Goal: Task Accomplishment & Management: Use online tool/utility

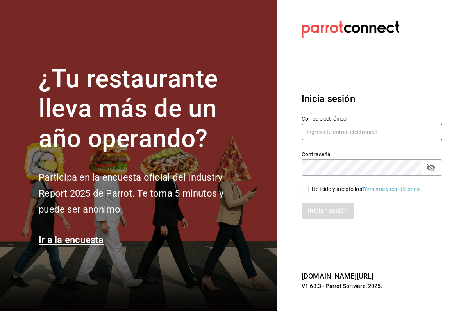
click at [342, 130] on input "text" at bounding box center [371, 132] width 141 height 16
type input "sguadianao@gmail.com"
click at [301, 192] on icon at bounding box center [304, 189] width 7 height 7
click at [301, 192] on input "He leído y acepto los Términos y condiciones." at bounding box center [304, 189] width 7 height 7
checkbox input "true"
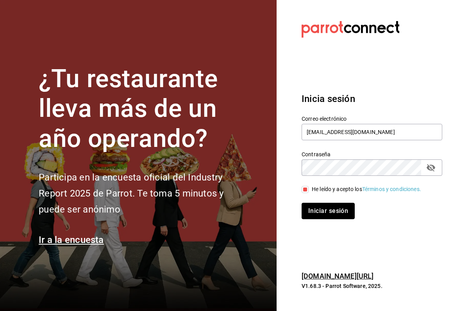
click at [320, 216] on button "Iniciar sesión" at bounding box center [327, 211] width 53 height 16
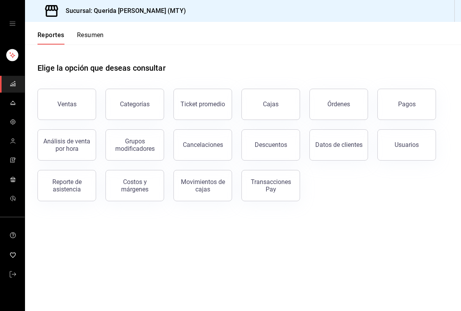
click at [71, 192] on button "Reporte de asistencia" at bounding box center [66, 185] width 59 height 31
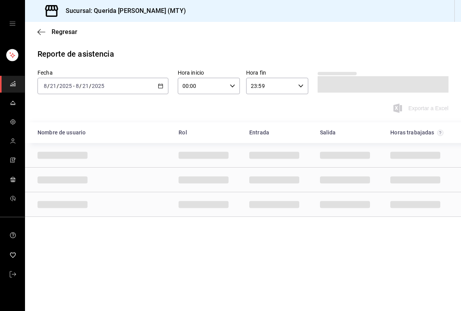
click at [44, 30] on icon "button" at bounding box center [41, 32] width 8 height 7
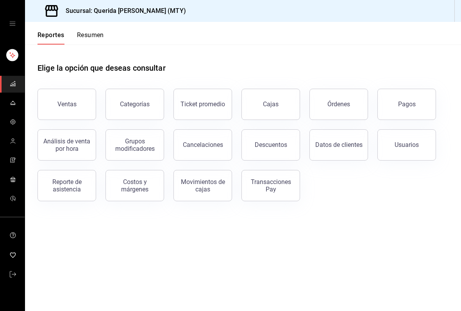
click at [68, 187] on div "Reporte de asistencia" at bounding box center [67, 185] width 48 height 15
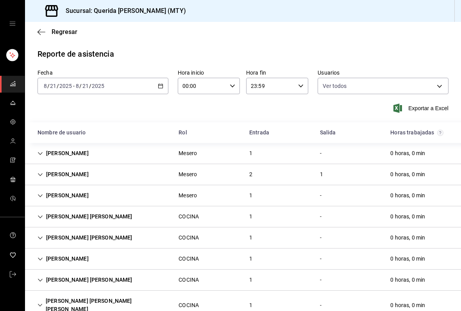
click at [160, 87] on icon "button" at bounding box center [160, 85] width 5 height 5
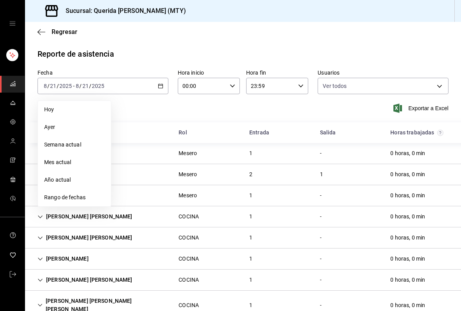
click at [86, 198] on span "Rango de fechas" at bounding box center [74, 197] width 61 height 8
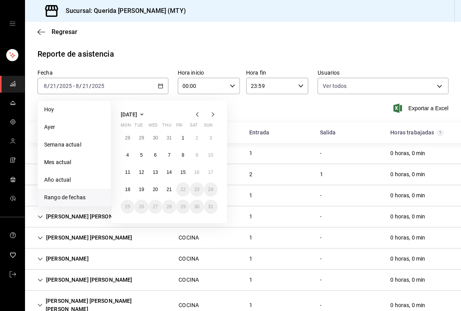
click at [127, 176] on button "11" at bounding box center [128, 172] width 14 height 14
click at [169, 169] on abbr "14" at bounding box center [168, 171] width 5 height 5
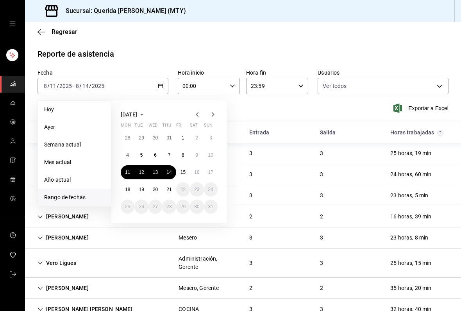
click at [167, 166] on button "14" at bounding box center [169, 172] width 14 height 14
click at [170, 190] on abbr "21" at bounding box center [168, 189] width 5 height 5
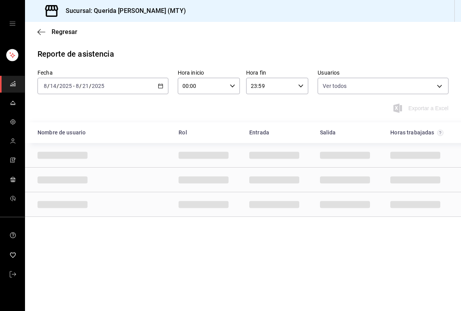
click at [233, 88] on icon "button" at bounding box center [232, 85] width 5 height 5
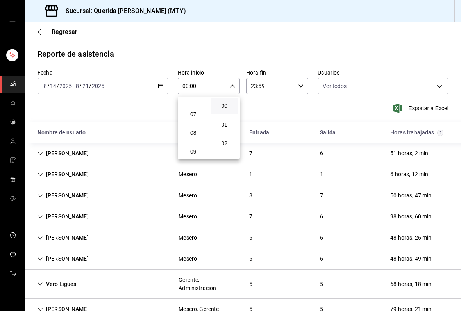
scroll to position [118, 0]
click at [200, 103] on span "06" at bounding box center [193, 100] width 19 height 6
type input "06:00"
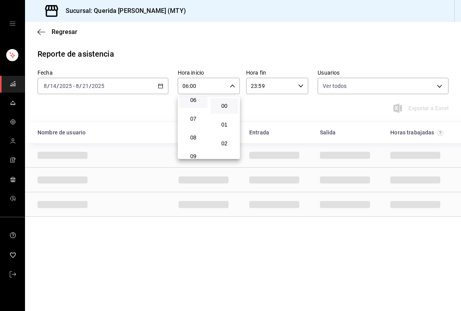
click at [296, 48] on div at bounding box center [230, 155] width 461 height 311
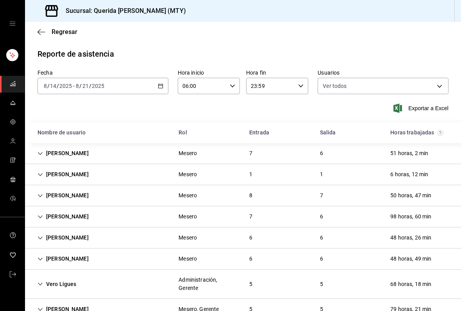
click at [42, 161] on div "[PERSON_NAME] Mesero 7 6 51 horas, 2 min" at bounding box center [243, 153] width 436 height 21
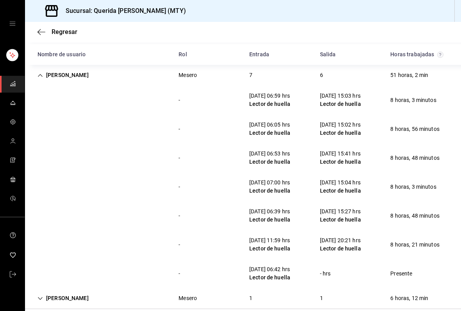
scroll to position [82, 0]
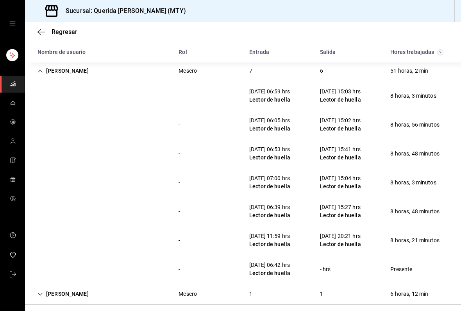
click at [43, 71] on icon "Cell" at bounding box center [39, 70] width 5 height 5
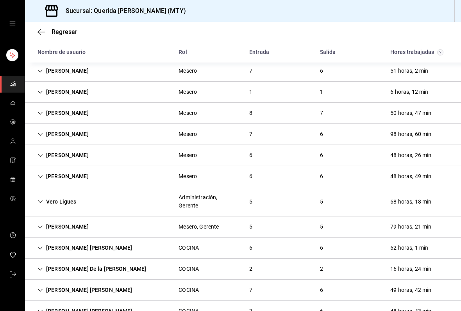
click at [41, 98] on div "[PERSON_NAME]" at bounding box center [63, 92] width 64 height 14
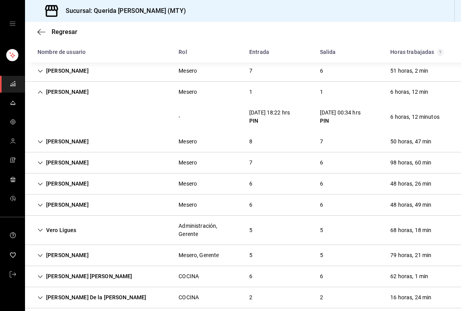
click at [38, 94] on icon "Cell" at bounding box center [39, 91] width 5 height 5
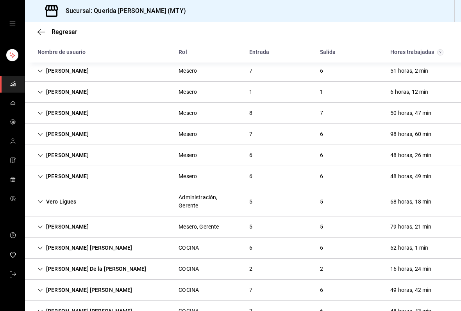
click at [42, 116] on div "[PERSON_NAME]" at bounding box center [63, 113] width 64 height 14
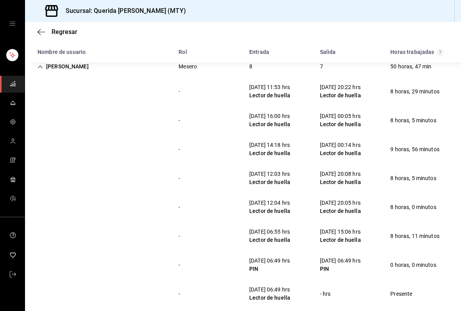
scroll to position [130, 0]
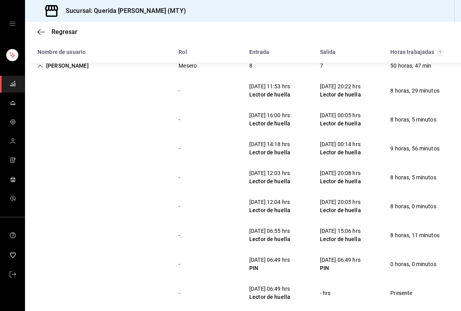
click at [45, 71] on div "[PERSON_NAME]" at bounding box center [63, 66] width 64 height 14
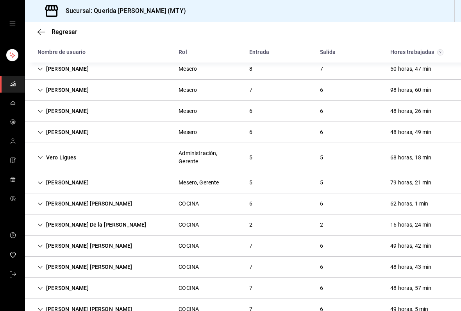
scroll to position [127, 0]
click at [37, 87] on div "[PERSON_NAME]" at bounding box center [63, 89] width 64 height 14
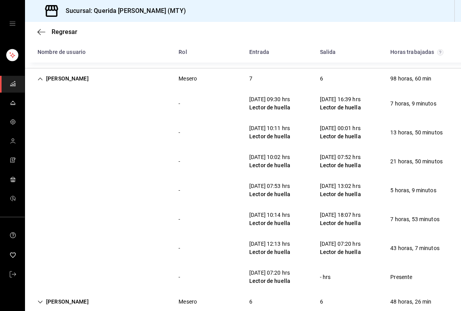
scroll to position [137, 0]
click at [49, 82] on div "[PERSON_NAME]" at bounding box center [63, 79] width 64 height 14
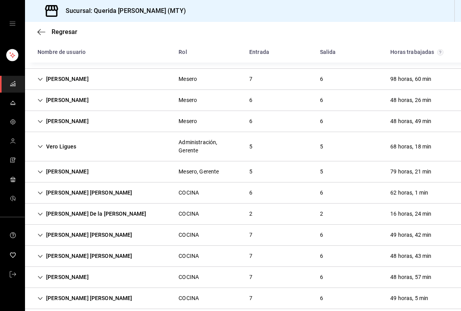
click at [36, 102] on div "[PERSON_NAME]" at bounding box center [63, 100] width 64 height 14
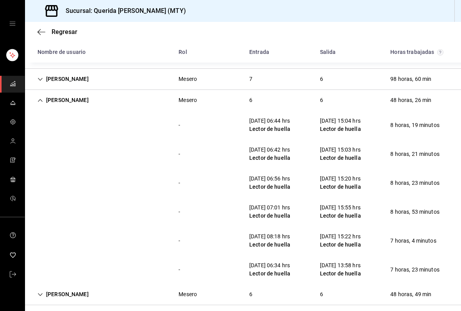
click at [43, 104] on div "[PERSON_NAME]" at bounding box center [63, 100] width 64 height 14
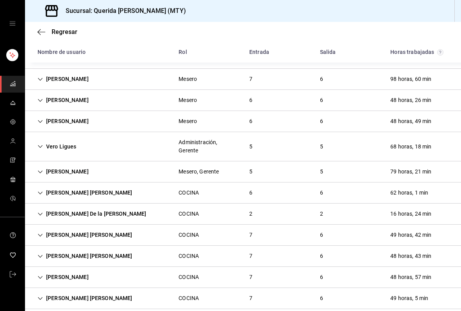
click at [41, 125] on div "[PERSON_NAME]" at bounding box center [63, 121] width 64 height 14
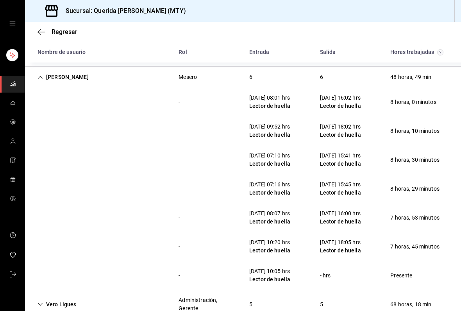
scroll to position [182, 0]
click at [46, 80] on div "[PERSON_NAME]" at bounding box center [63, 77] width 64 height 14
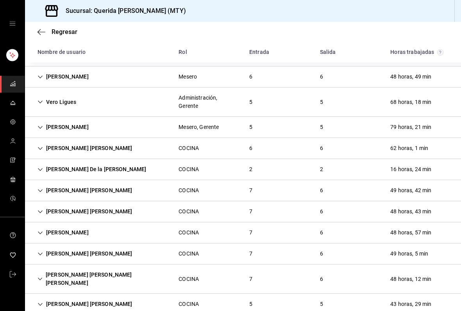
click at [38, 104] on icon "Cell" at bounding box center [39, 101] width 5 height 5
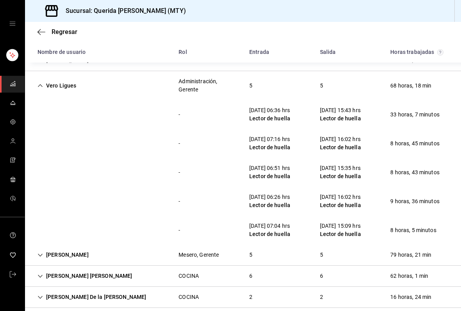
scroll to position [202, 0]
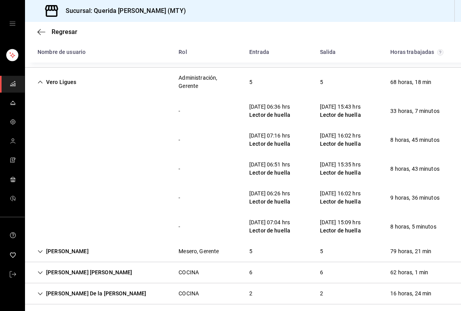
click at [41, 78] on div "Vero Ligues" at bounding box center [56, 82] width 51 height 14
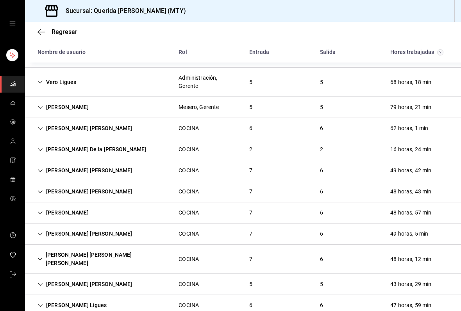
click at [45, 103] on div "[PERSON_NAME]" at bounding box center [63, 107] width 64 height 14
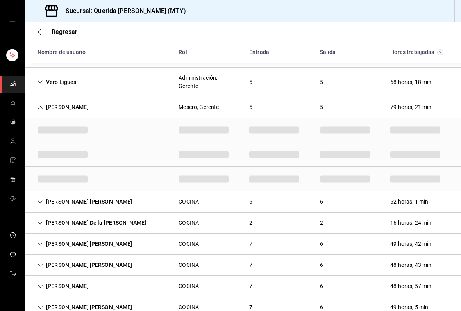
click at [41, 109] on icon "Cell" at bounding box center [39, 107] width 5 height 5
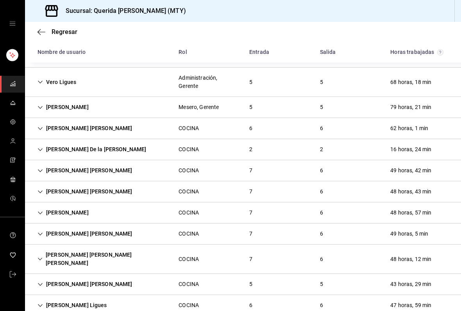
click at [42, 134] on div "[PERSON_NAME] [PERSON_NAME]" at bounding box center [84, 128] width 107 height 14
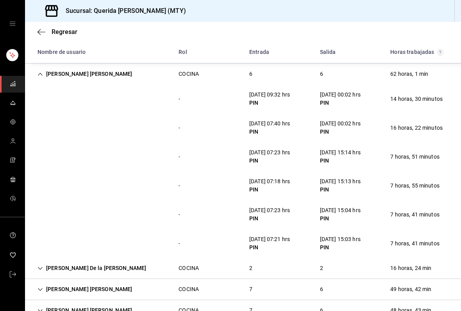
scroll to position [255, 0]
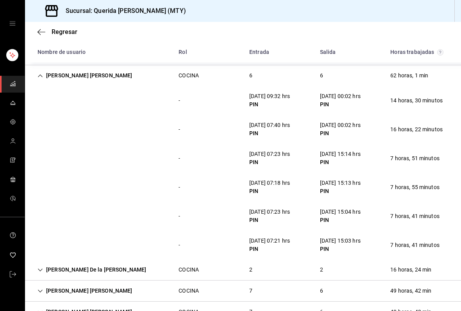
click at [39, 81] on div "[PERSON_NAME] [PERSON_NAME]" at bounding box center [84, 75] width 107 height 14
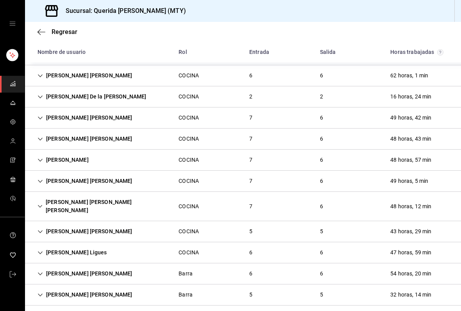
click at [45, 99] on div "[PERSON_NAME] De la [PERSON_NAME]" at bounding box center [91, 96] width 121 height 14
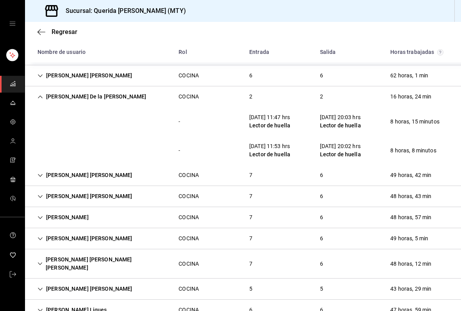
click at [43, 94] on div "[PERSON_NAME] De la [PERSON_NAME]" at bounding box center [91, 96] width 121 height 14
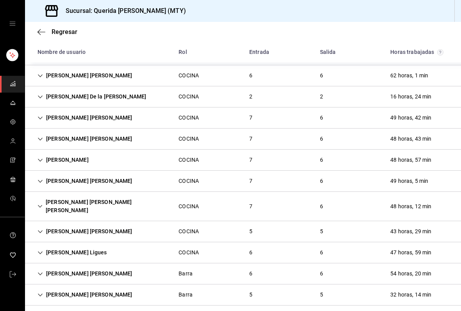
click at [40, 122] on div "[PERSON_NAME] [PERSON_NAME]" at bounding box center [84, 118] width 107 height 14
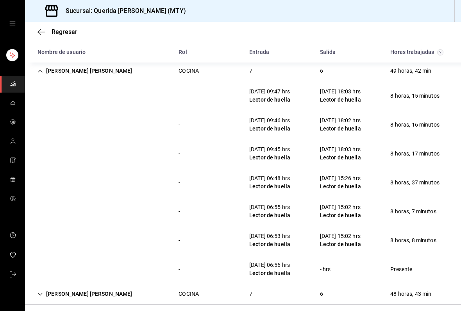
scroll to position [299, 0]
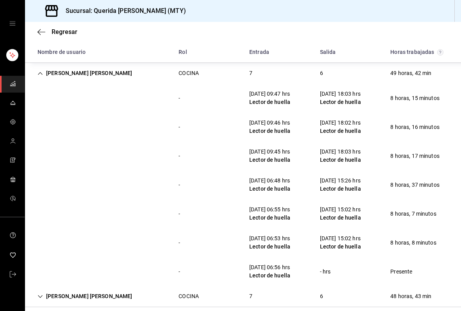
click at [42, 76] on icon "Cell" at bounding box center [39, 73] width 5 height 5
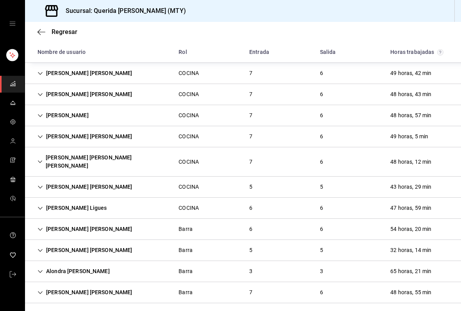
click at [41, 98] on div "[PERSON_NAME] [PERSON_NAME]" at bounding box center [84, 94] width 107 height 14
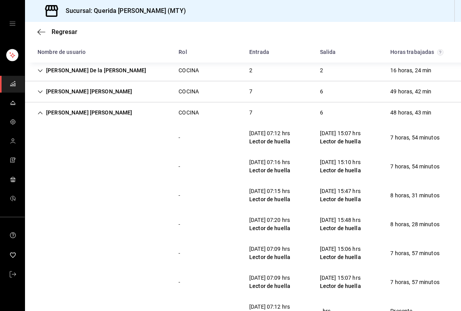
scroll to position [285, 0]
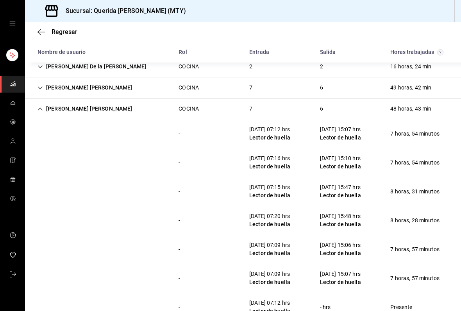
click at [39, 108] on icon "Cell" at bounding box center [39, 108] width 5 height 5
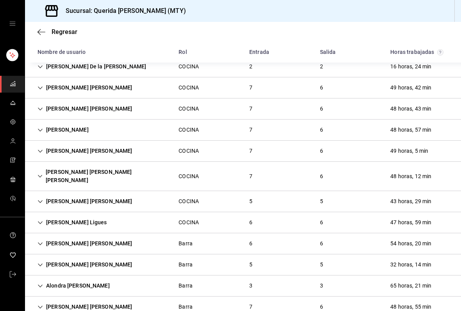
click at [44, 134] on div "[PERSON_NAME]" at bounding box center [63, 130] width 64 height 14
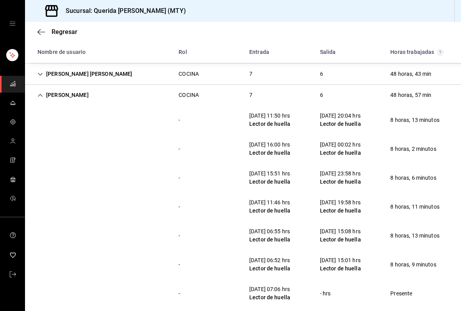
scroll to position [328, 0]
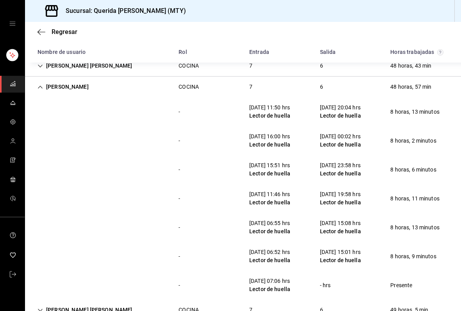
click at [41, 88] on icon "Cell" at bounding box center [39, 86] width 5 height 5
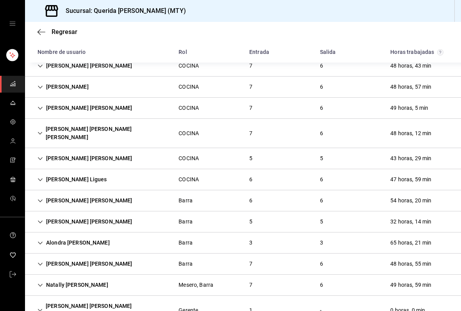
click at [47, 110] on div "[PERSON_NAME] [PERSON_NAME]" at bounding box center [84, 108] width 107 height 14
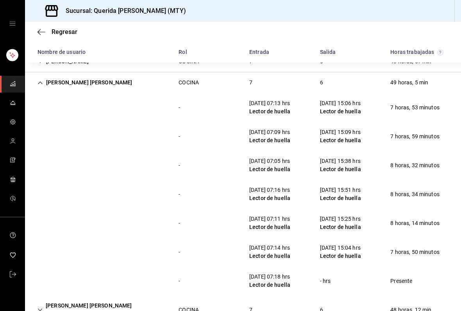
scroll to position [353, 0]
click at [45, 77] on div "[PERSON_NAME] [PERSON_NAME]" at bounding box center [84, 82] width 107 height 14
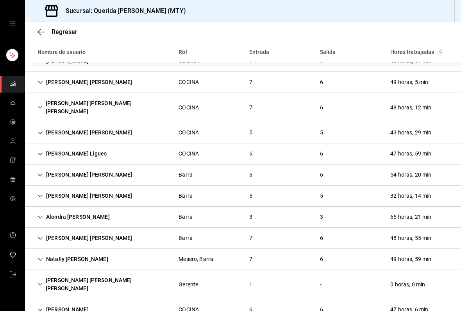
click at [45, 109] on div "[PERSON_NAME] [PERSON_NAME] [PERSON_NAME]" at bounding box center [101, 107] width 141 height 23
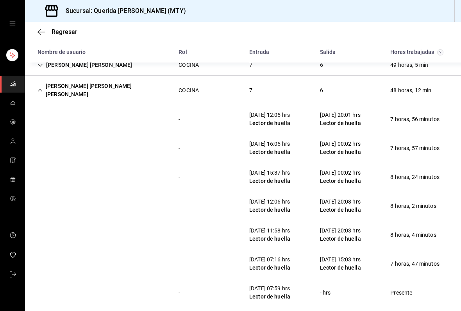
scroll to position [372, 0]
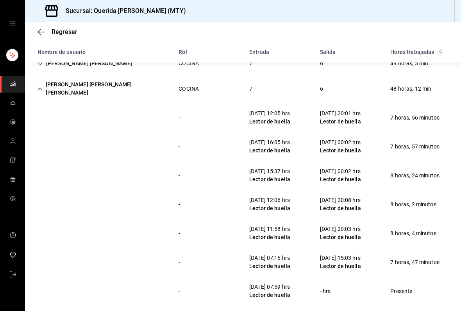
click at [42, 88] on div "[PERSON_NAME] [PERSON_NAME] [PERSON_NAME]" at bounding box center [101, 88] width 141 height 23
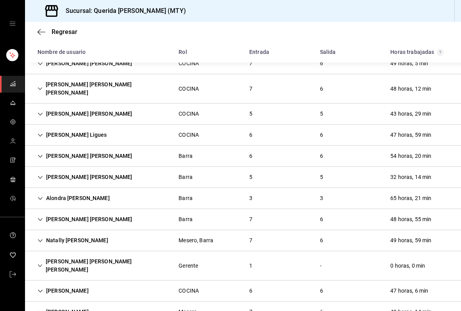
click at [44, 108] on div "[PERSON_NAME] [PERSON_NAME]" at bounding box center [84, 114] width 107 height 14
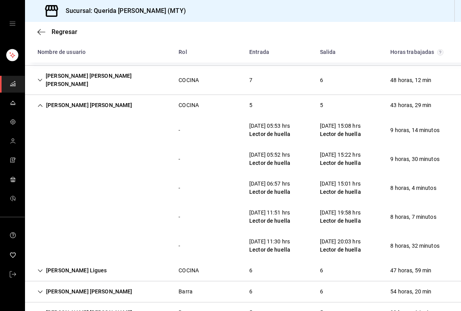
scroll to position [381, 0]
click at [38, 101] on div "[PERSON_NAME] [PERSON_NAME]" at bounding box center [84, 105] width 107 height 14
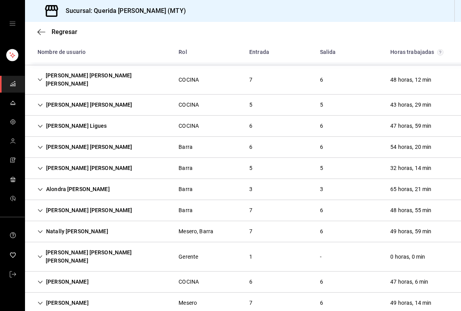
click at [41, 123] on icon "Cell" at bounding box center [39, 125] width 5 height 5
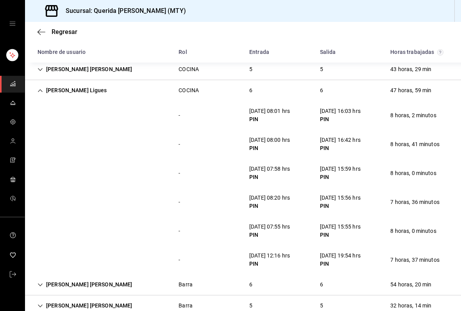
scroll to position [416, 0]
click at [48, 84] on div "[PERSON_NAME] Ligues" at bounding box center [72, 91] width 82 height 14
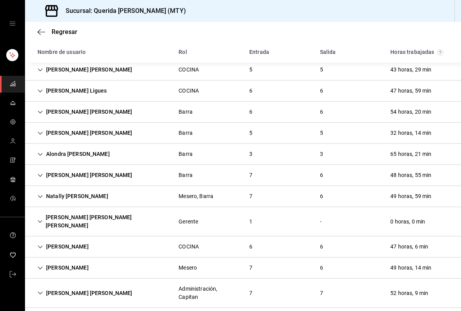
click at [43, 109] on icon "Cell" at bounding box center [39, 111] width 5 height 5
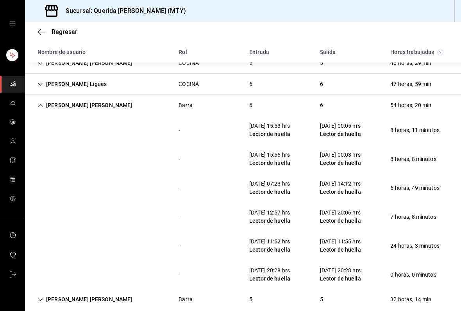
scroll to position [423, 0]
click at [48, 98] on div "[PERSON_NAME] [PERSON_NAME]" at bounding box center [84, 105] width 107 height 14
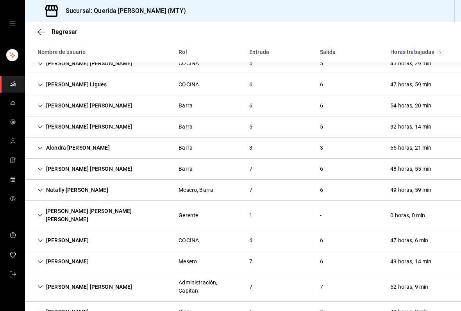
click at [42, 123] on div "[PERSON_NAME] [PERSON_NAME]" at bounding box center [84, 126] width 107 height 14
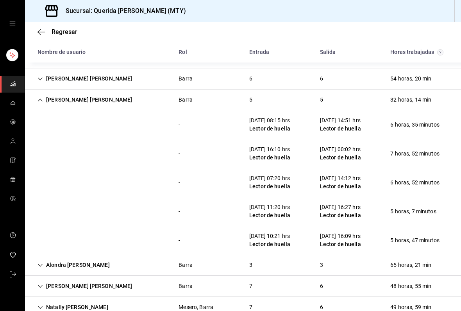
scroll to position [450, 0]
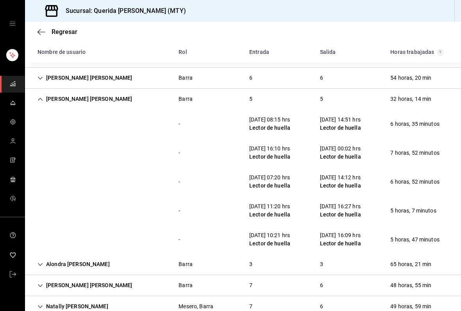
click at [43, 95] on div "[PERSON_NAME] [PERSON_NAME]" at bounding box center [84, 99] width 107 height 14
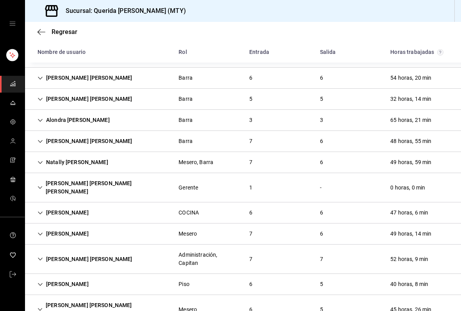
click at [41, 116] on div "Alondra [PERSON_NAME]" at bounding box center [73, 120] width 85 height 14
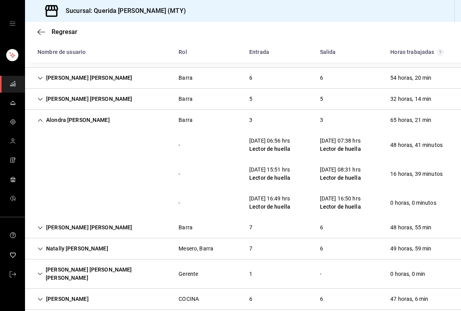
click at [41, 118] on icon "Cell" at bounding box center [39, 120] width 5 height 5
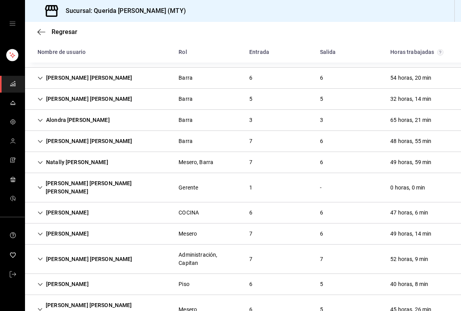
click at [42, 139] on div "[PERSON_NAME] [PERSON_NAME]" at bounding box center [84, 141] width 107 height 14
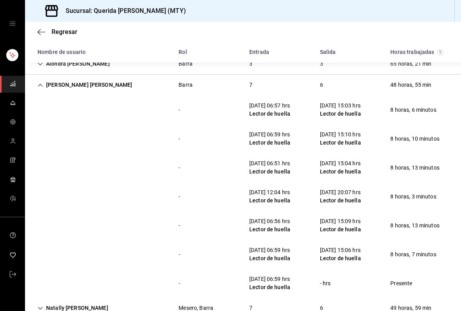
scroll to position [503, 0]
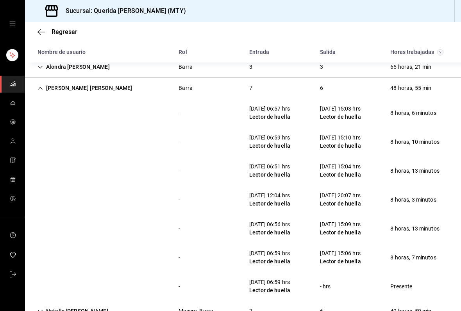
click at [41, 86] on div "[PERSON_NAME] [PERSON_NAME]" at bounding box center [84, 88] width 107 height 14
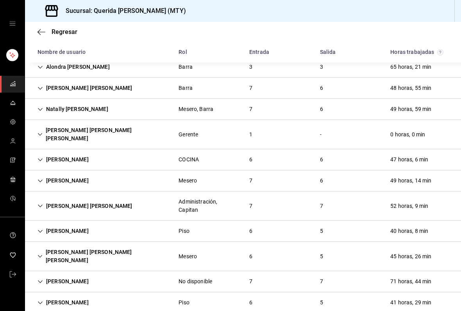
click at [43, 107] on icon "Cell" at bounding box center [39, 109] width 5 height 5
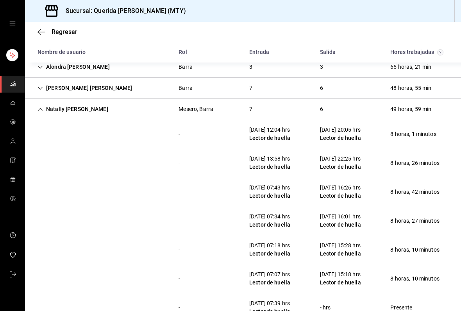
click at [41, 107] on icon "Cell" at bounding box center [39, 109] width 5 height 5
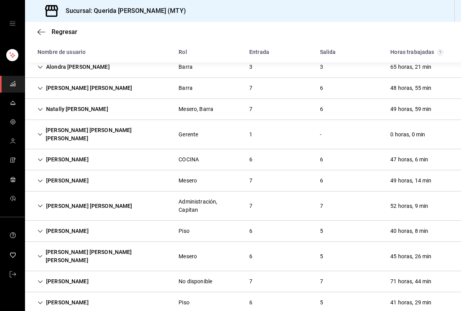
click at [44, 129] on div "[PERSON_NAME] [PERSON_NAME] [PERSON_NAME]" at bounding box center [101, 134] width 141 height 23
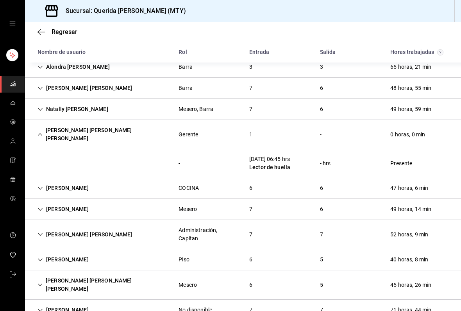
click at [40, 129] on div "[PERSON_NAME] [PERSON_NAME] [PERSON_NAME]" at bounding box center [101, 134] width 141 height 23
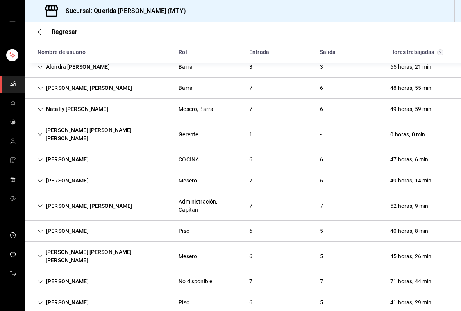
click at [41, 157] on icon "Cell" at bounding box center [39, 159] width 5 height 5
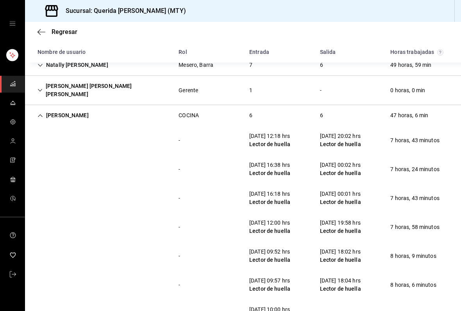
scroll to position [548, 0]
click at [44, 108] on div "[PERSON_NAME]" at bounding box center [63, 115] width 64 height 14
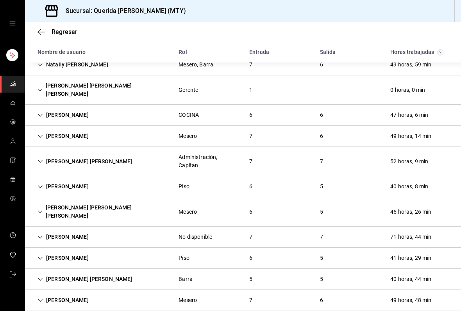
click at [41, 134] on icon "Cell" at bounding box center [39, 136] width 5 height 5
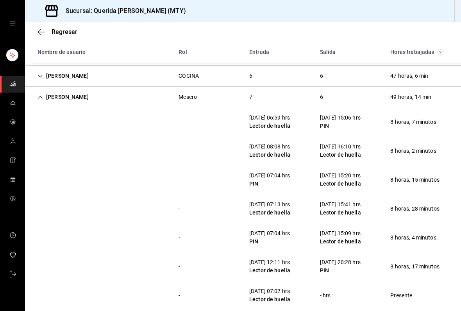
scroll to position [588, 0]
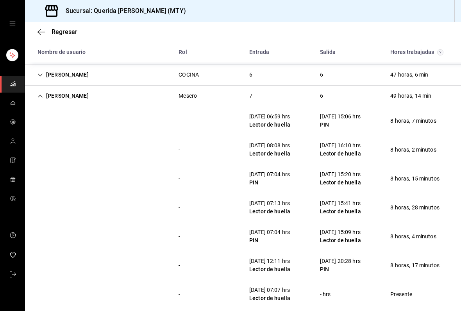
click at [37, 89] on div "[PERSON_NAME]" at bounding box center [63, 96] width 64 height 14
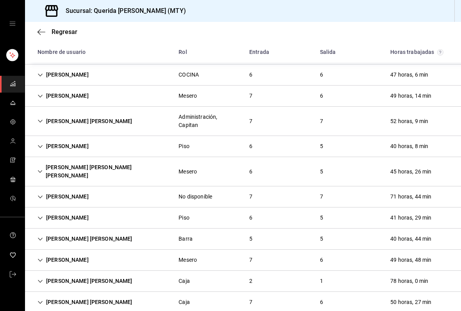
scroll to position [578, 0]
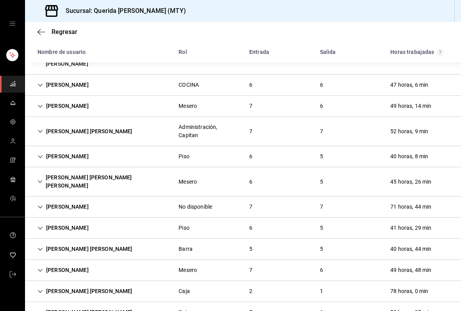
click at [42, 128] on icon "Cell" at bounding box center [39, 130] width 5 height 5
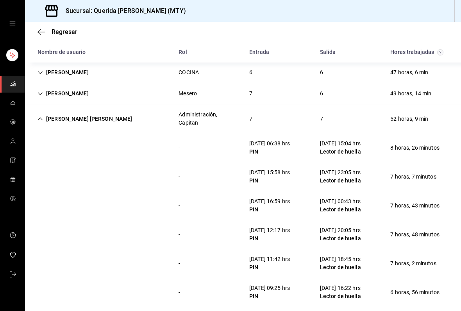
scroll to position [581, 0]
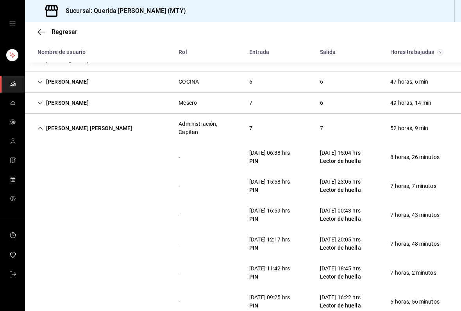
click at [45, 121] on div "[PERSON_NAME] [PERSON_NAME]" at bounding box center [84, 128] width 107 height 14
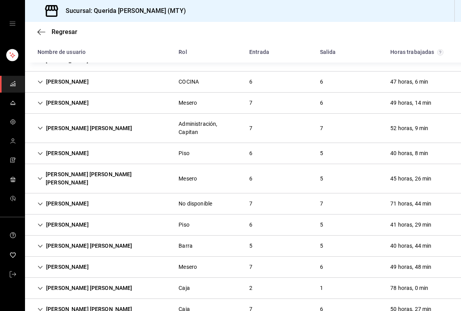
scroll to position [578, 0]
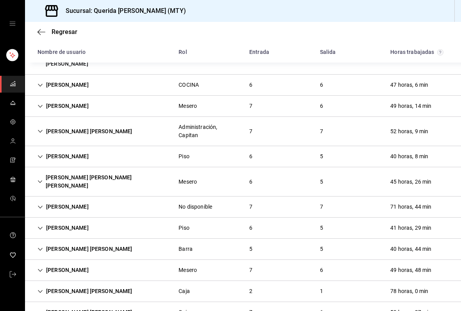
click at [48, 149] on div "[PERSON_NAME]" at bounding box center [63, 156] width 64 height 14
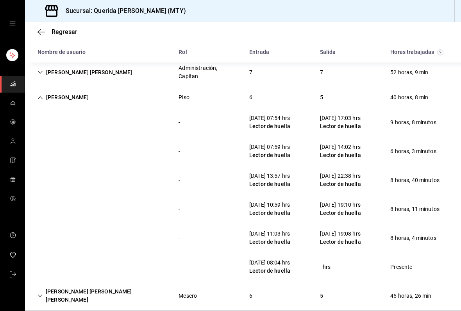
scroll to position [636, 0]
click at [42, 95] on icon "Cell" at bounding box center [39, 97] width 5 height 5
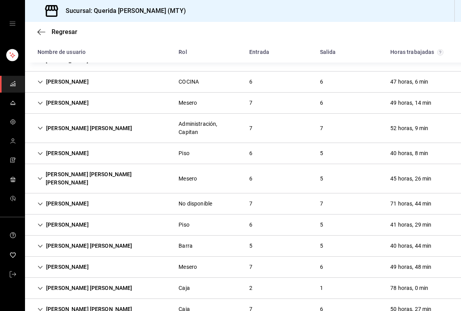
scroll to position [578, 0]
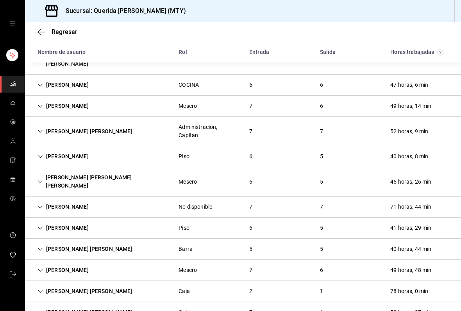
click at [41, 170] on div "[PERSON_NAME] [PERSON_NAME] [PERSON_NAME]" at bounding box center [101, 181] width 141 height 23
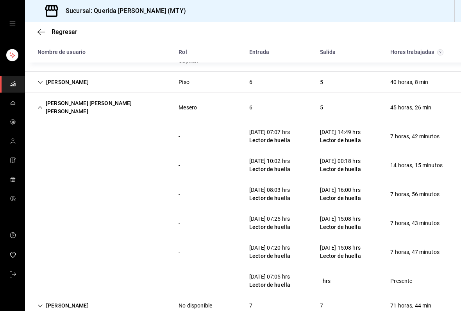
scroll to position [652, 0]
click at [43, 96] on div "[PERSON_NAME] [PERSON_NAME] [PERSON_NAME]" at bounding box center [101, 107] width 141 height 23
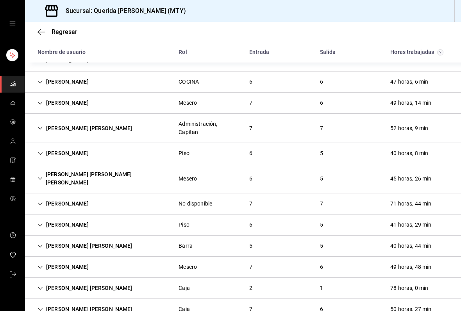
scroll to position [578, 0]
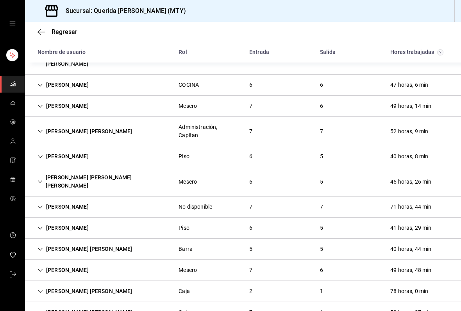
click at [39, 200] on div "[PERSON_NAME]" at bounding box center [63, 207] width 64 height 14
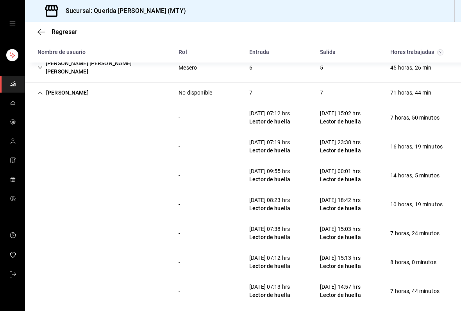
scroll to position [691, 0]
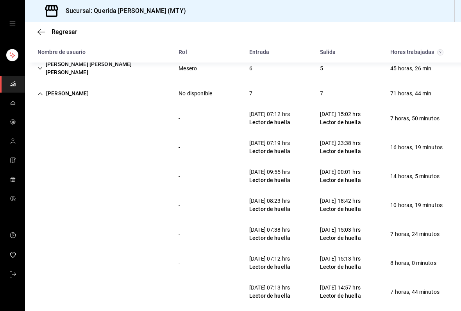
click at [37, 83] on div "[PERSON_NAME] No disponible 7 7 71 horas, 44 min" at bounding box center [243, 93] width 436 height 21
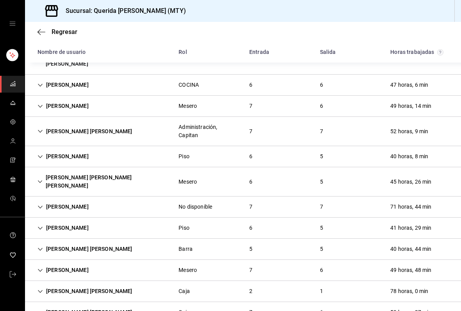
scroll to position [578, 0]
click at [41, 226] on icon "Cell" at bounding box center [40, 227] width 5 height 3
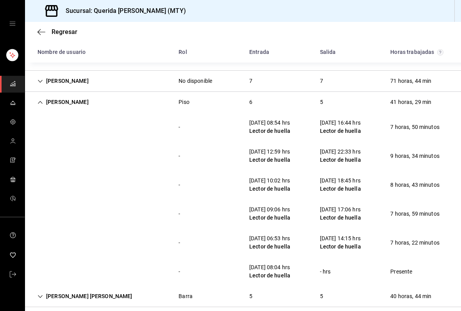
scroll to position [705, 0]
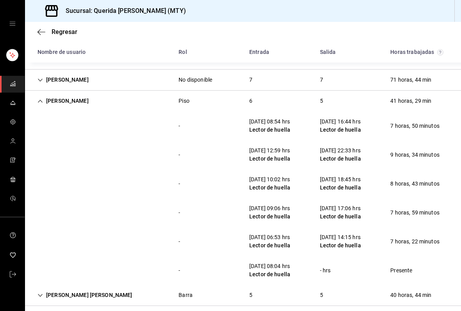
click at [44, 94] on div "[PERSON_NAME]" at bounding box center [63, 101] width 64 height 14
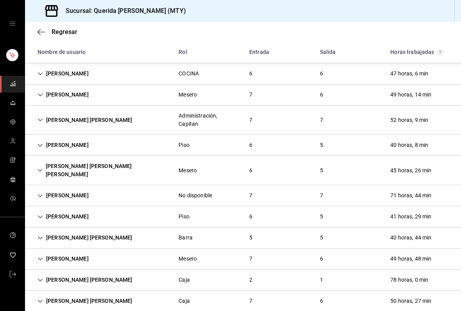
scroll to position [578, 0]
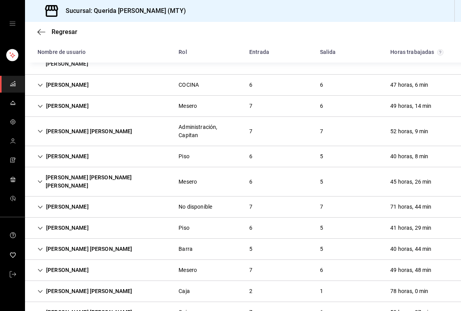
click at [39, 242] on div "[PERSON_NAME] [PERSON_NAME]" at bounding box center [84, 249] width 107 height 14
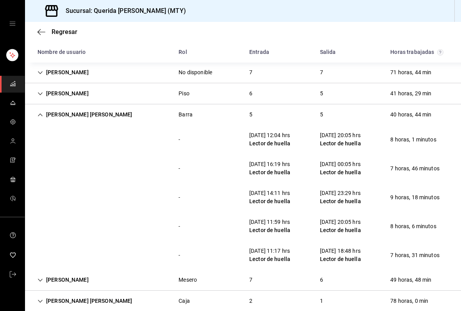
scroll to position [714, 0]
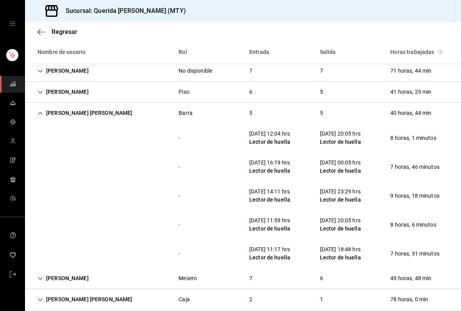
click at [39, 106] on div "[PERSON_NAME] [PERSON_NAME]" at bounding box center [84, 113] width 107 height 14
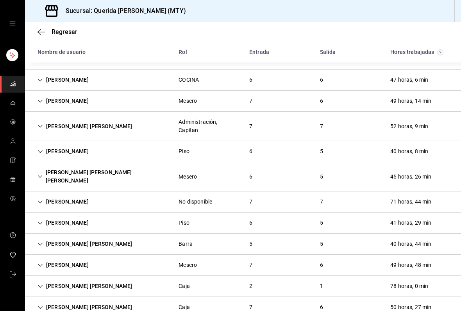
scroll to position [578, 0]
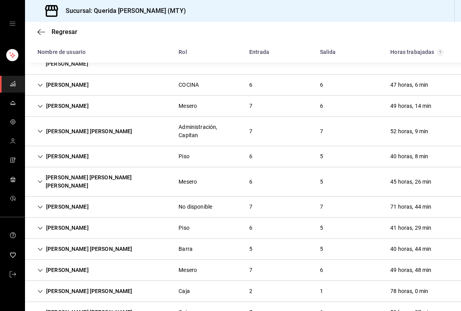
click at [36, 263] on div "[PERSON_NAME]" at bounding box center [63, 270] width 64 height 14
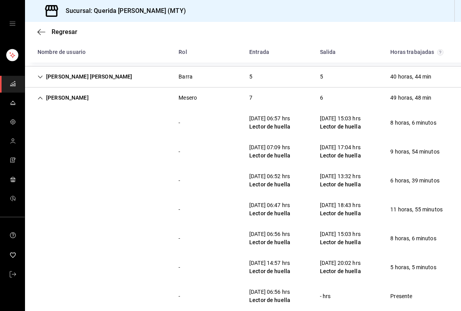
scroll to position [750, 0]
click at [41, 91] on div "[PERSON_NAME]" at bounding box center [63, 98] width 64 height 14
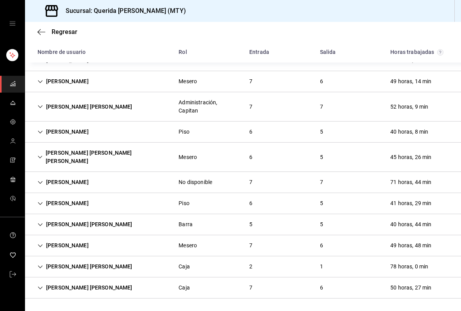
scroll to position [578, 0]
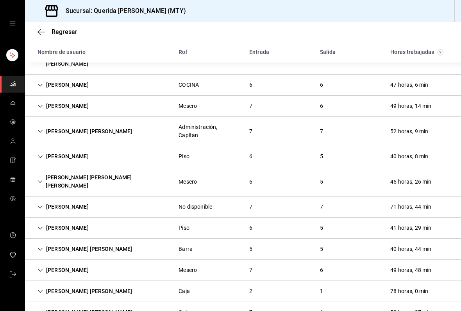
click at [41, 246] on icon "Cell" at bounding box center [39, 248] width 5 height 5
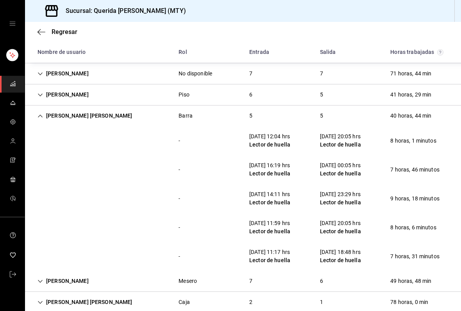
scroll to position [710, 0]
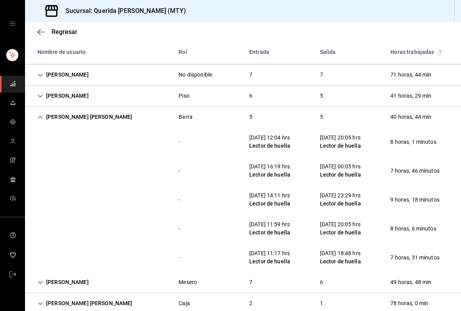
click at [34, 110] on div "[PERSON_NAME] [PERSON_NAME]" at bounding box center [84, 117] width 107 height 14
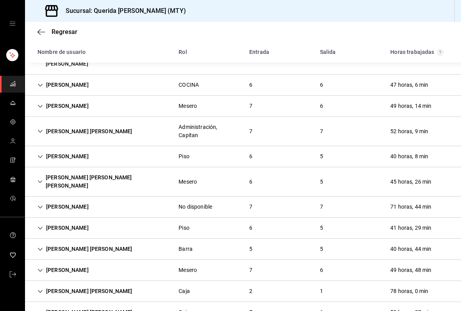
scroll to position [578, 0]
click at [38, 267] on icon "Cell" at bounding box center [39, 269] width 5 height 5
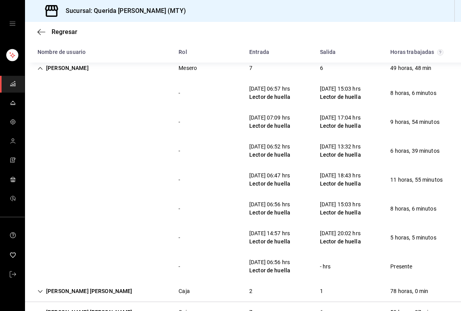
scroll to position [780, 0]
click at [45, 305] on div "[PERSON_NAME] [PERSON_NAME]" at bounding box center [84, 312] width 107 height 14
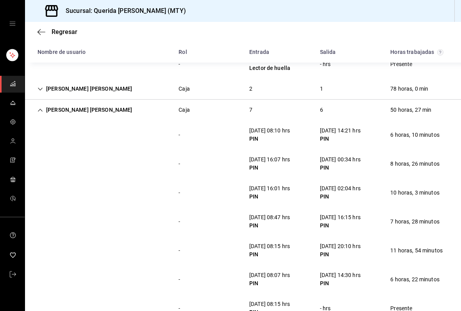
scroll to position [982, 0]
click at [46, 103] on div "[PERSON_NAME] [PERSON_NAME]" at bounding box center [84, 110] width 107 height 14
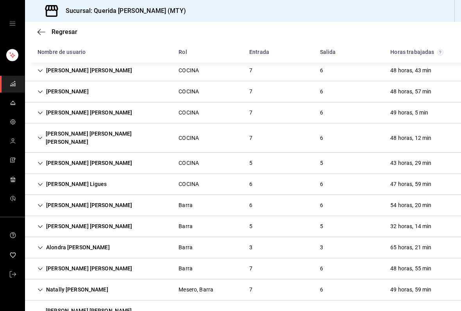
scroll to position [277, 0]
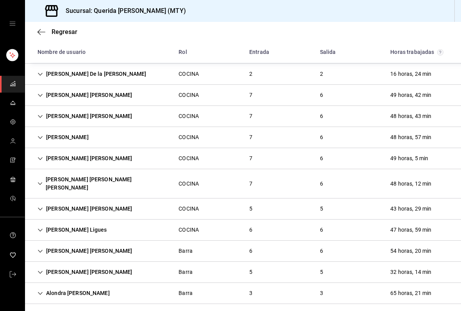
click at [43, 182] on div "[PERSON_NAME] [PERSON_NAME] [PERSON_NAME]" at bounding box center [101, 183] width 141 height 23
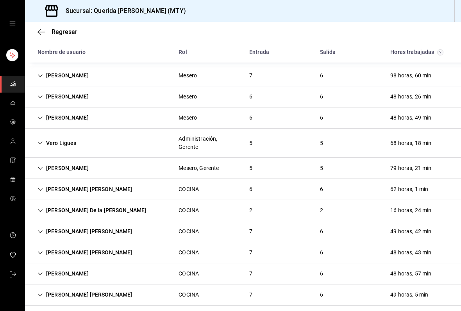
scroll to position [139, 0]
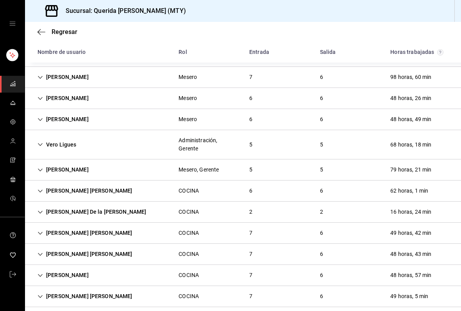
click at [40, 193] on icon "Cell" at bounding box center [39, 190] width 5 height 5
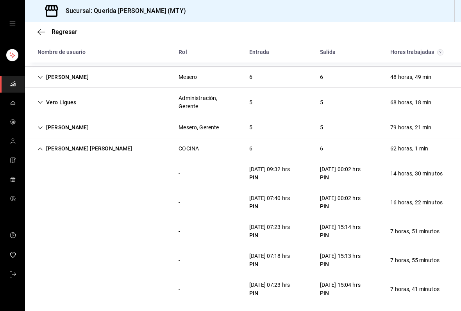
scroll to position [182, 0]
click at [46, 152] on div "[PERSON_NAME] [PERSON_NAME]" at bounding box center [84, 148] width 107 height 14
